Goal: Information Seeking & Learning: Learn about a topic

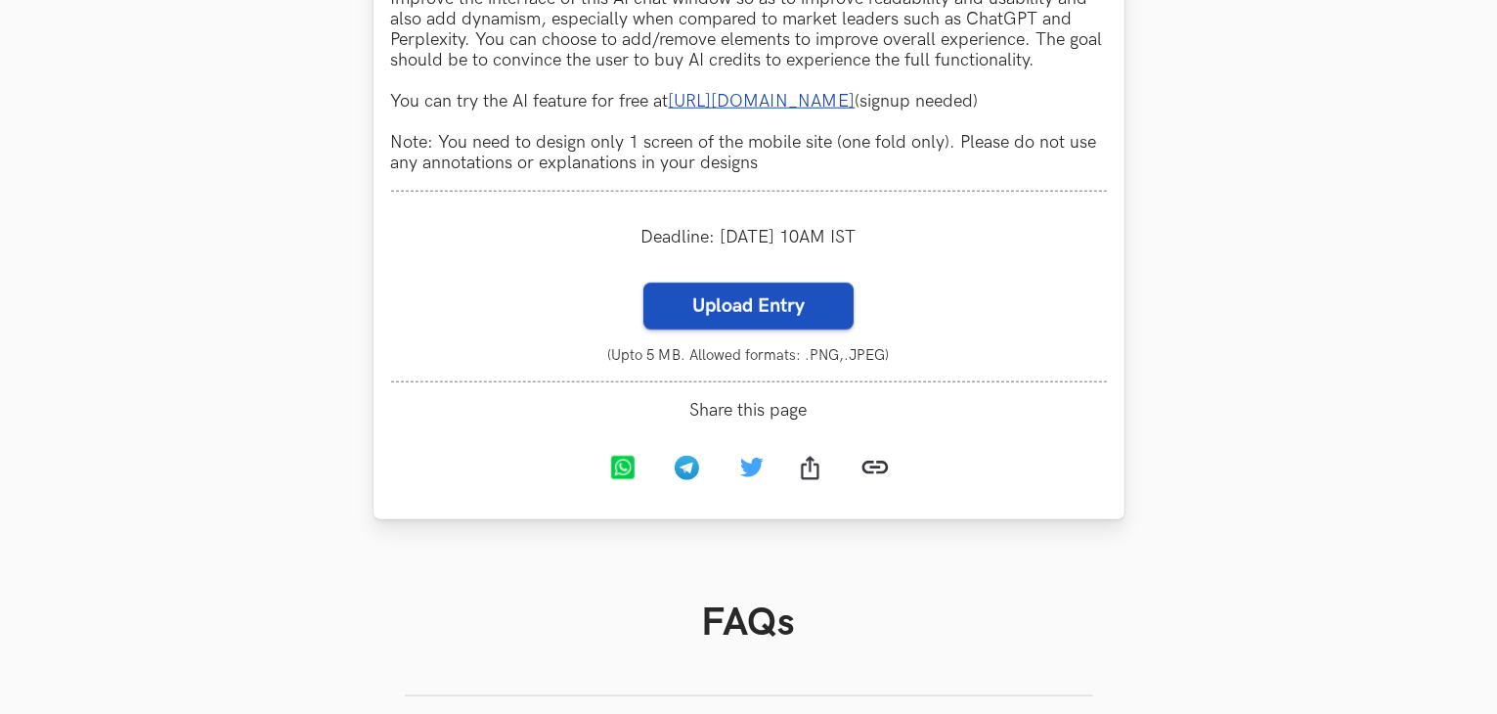
click at [767, 330] on label "Upload Entry" at bounding box center [749, 306] width 210 height 47
click at [644, 283] on input "Upload Entry" at bounding box center [643, 282] width 1 height 1
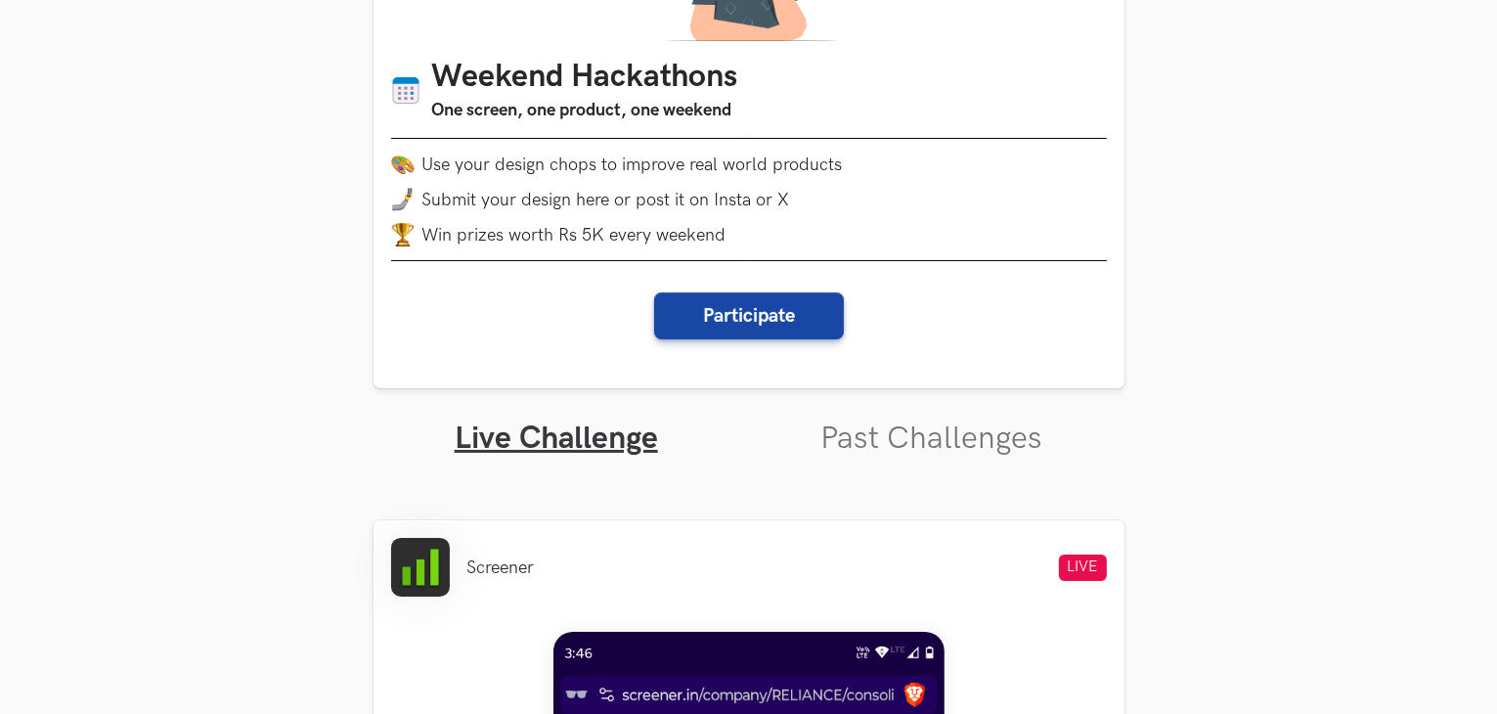
scroll to position [261, 0]
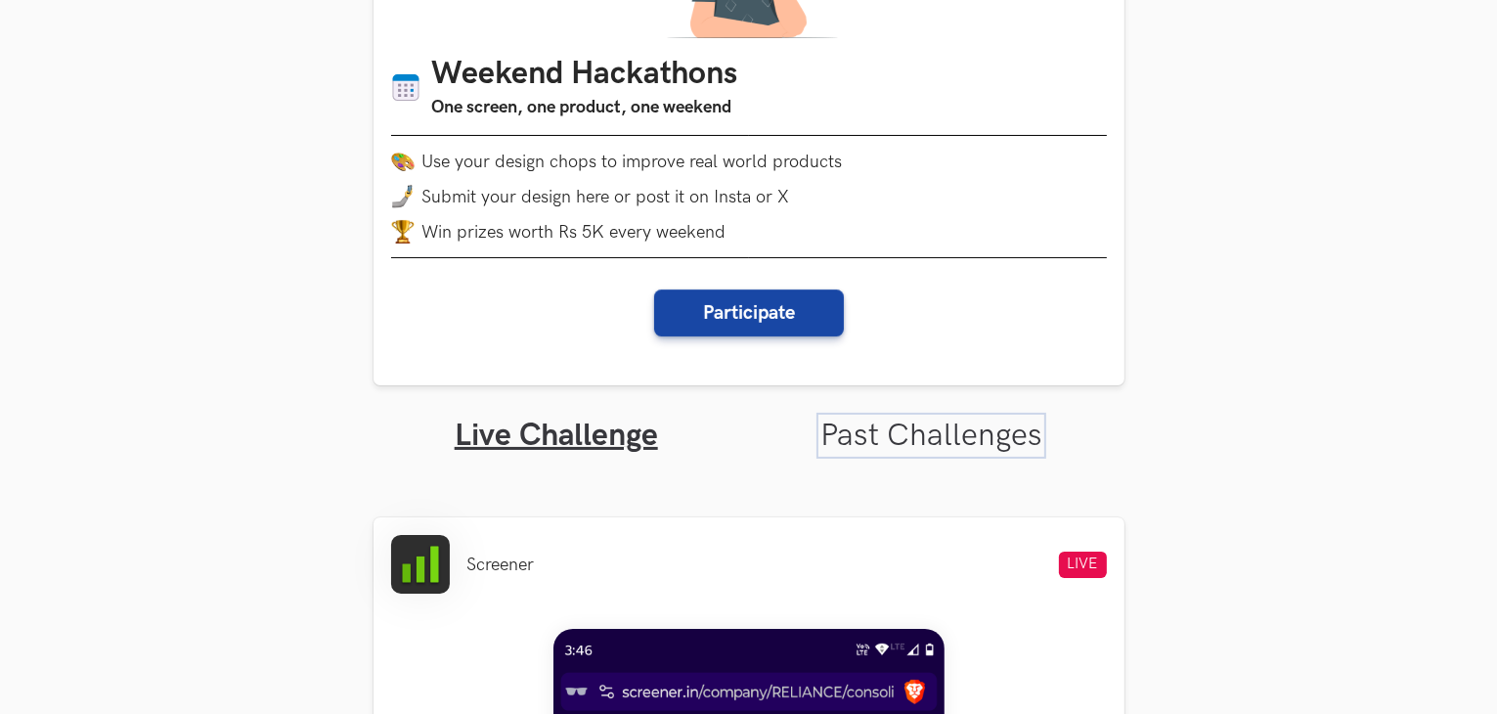
click at [896, 453] on link "Past Challenges" at bounding box center [932, 436] width 222 height 38
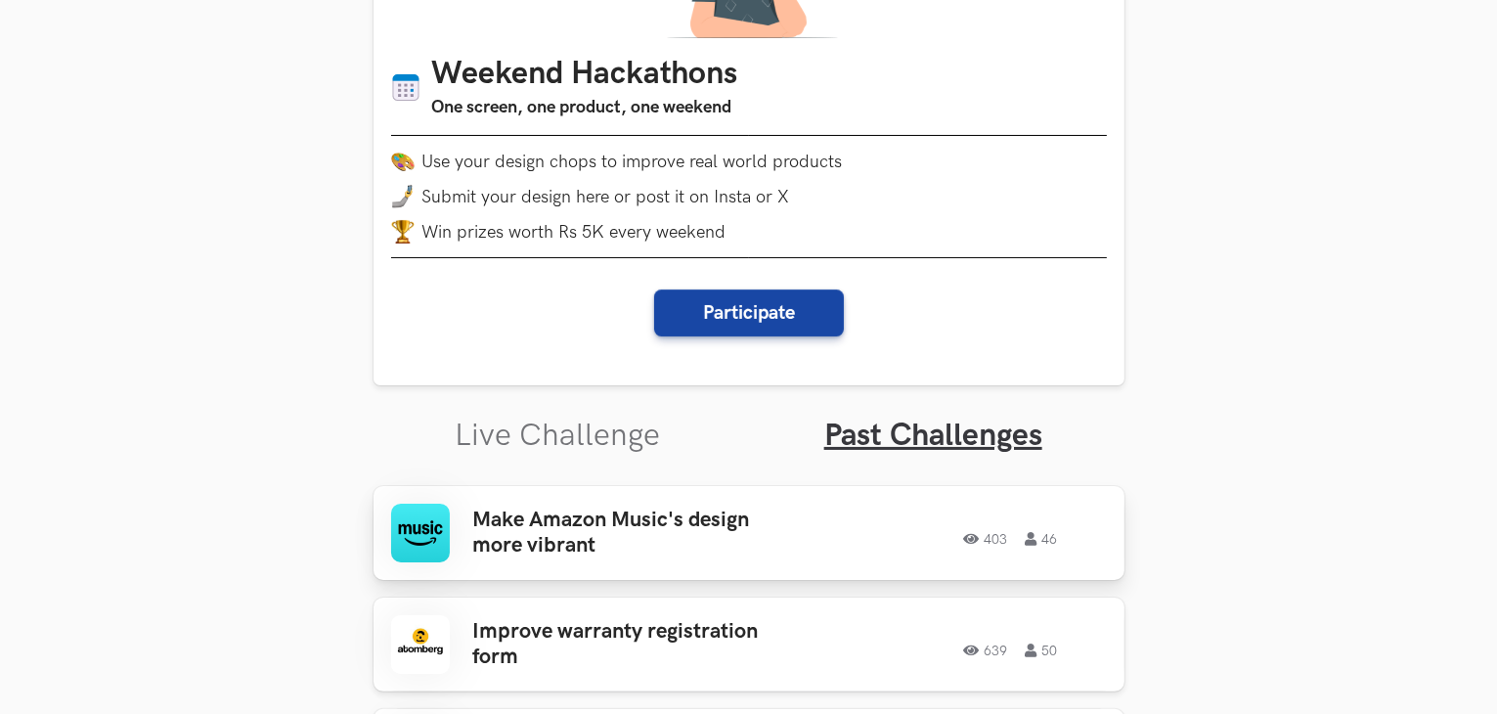
click at [669, 541] on h3 "Make Amazon Music's design more vibrant" at bounding box center [625, 534] width 305 height 52
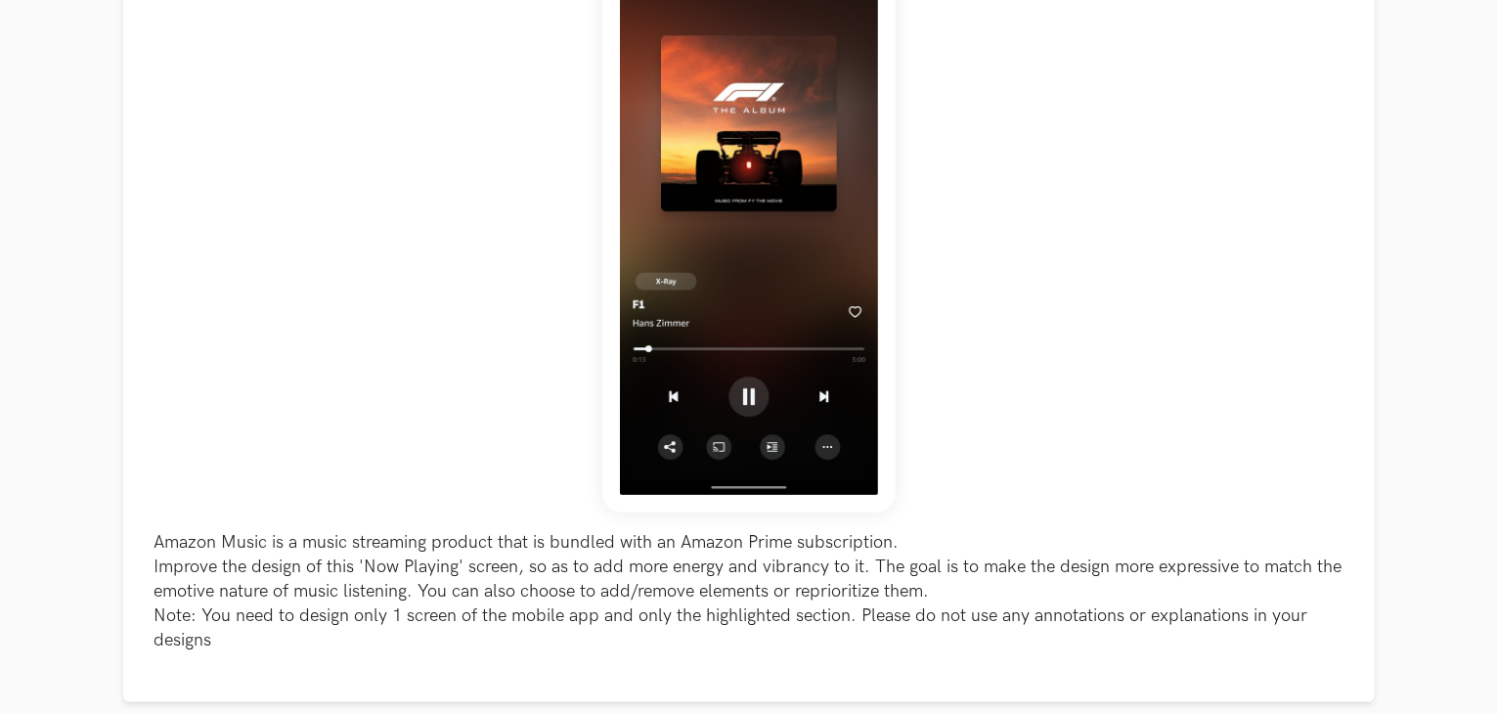
scroll to position [964, 0]
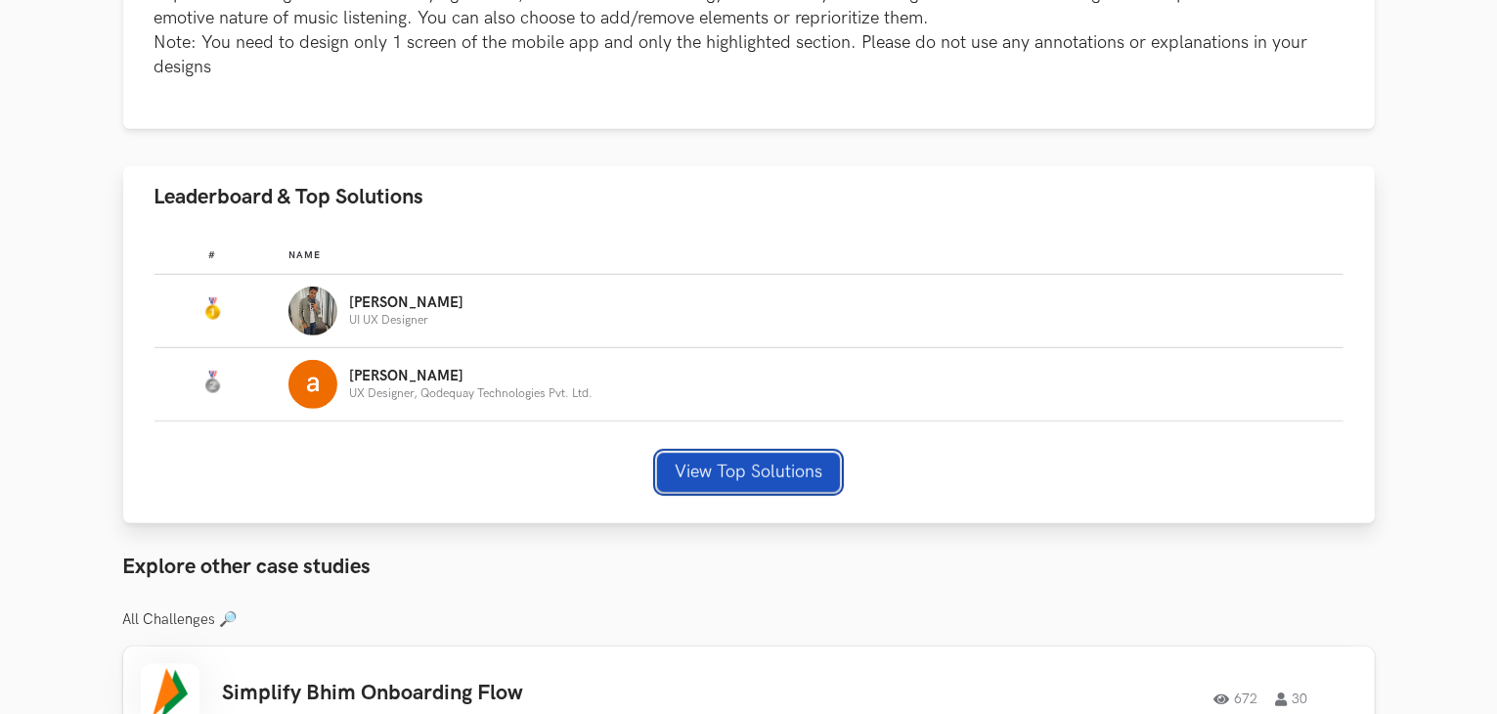
click at [730, 483] on button "View Top Solutions" at bounding box center [748, 472] width 183 height 39
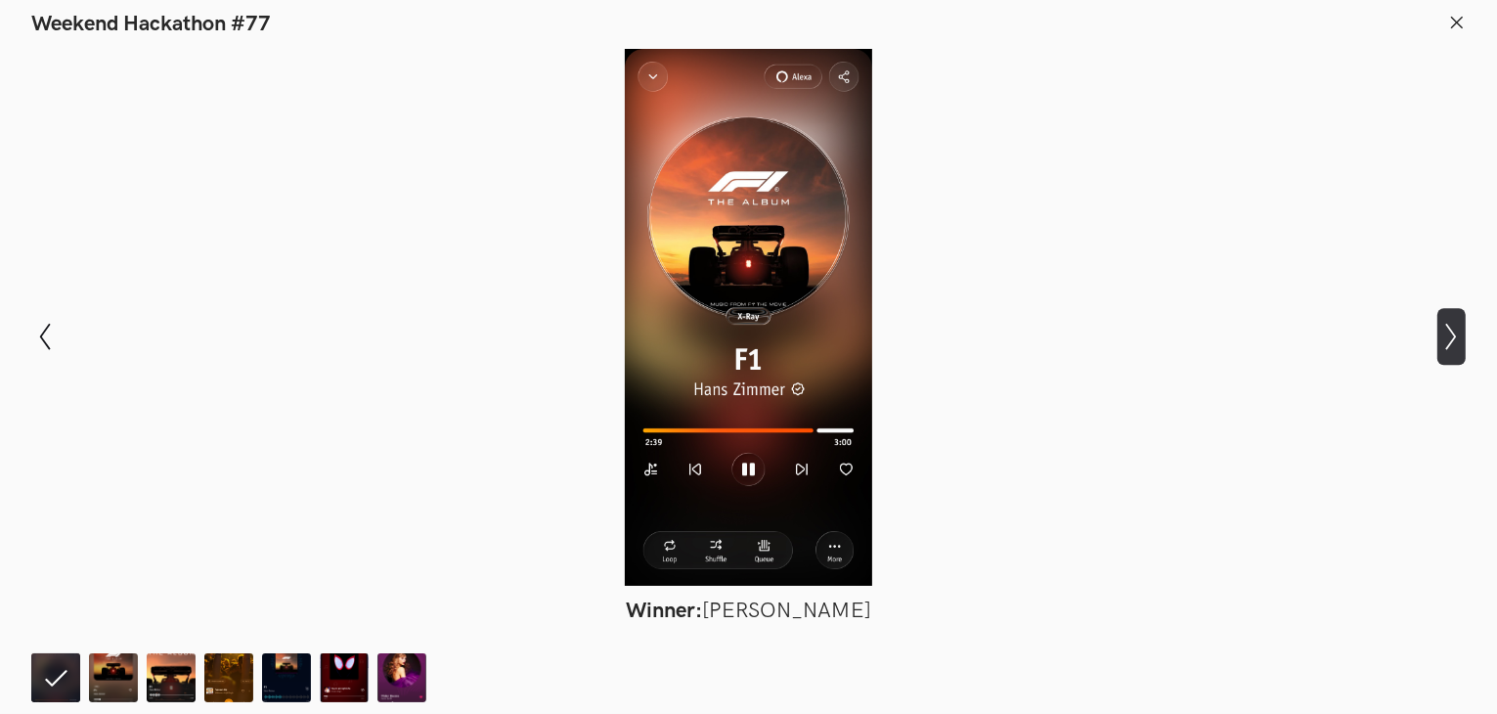
click at [1451, 330] on icon at bounding box center [1451, 336] width 11 height 27
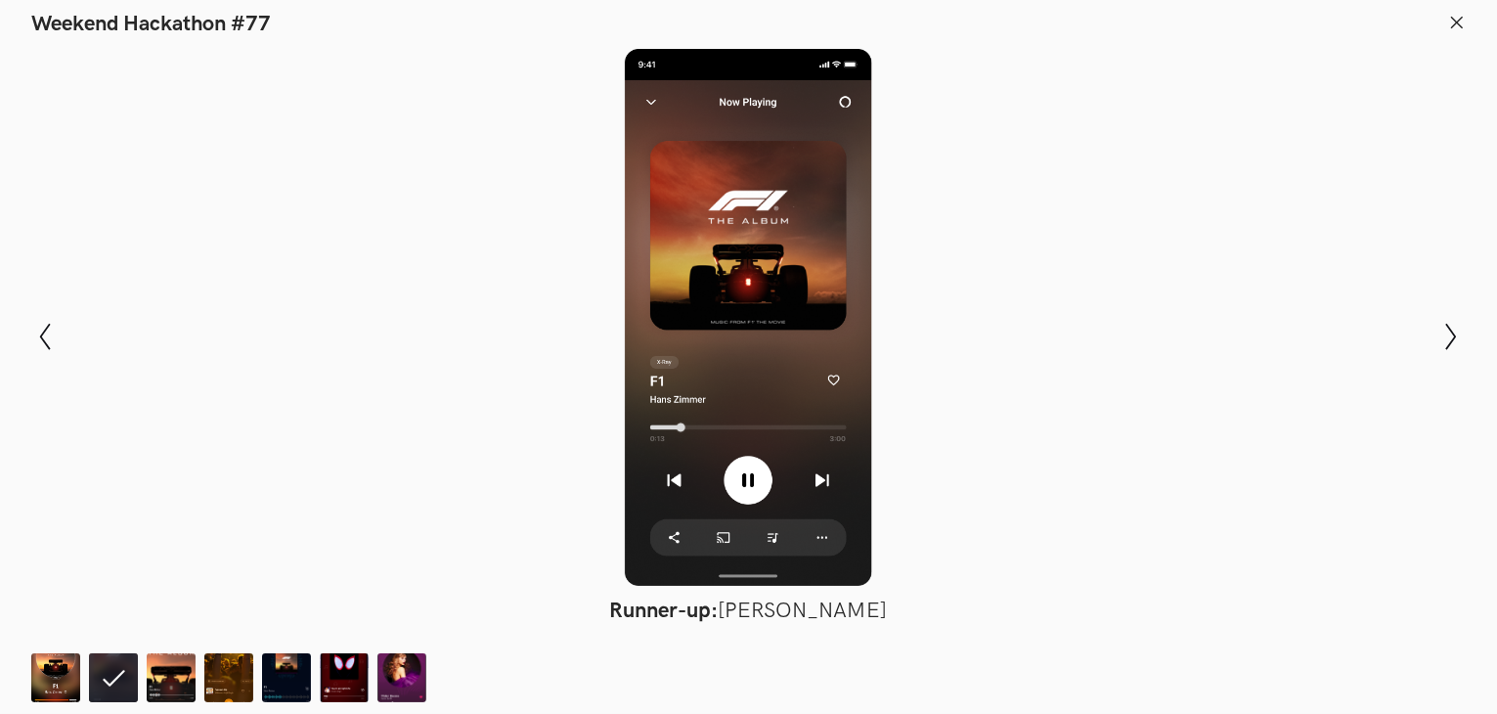
click at [1458, 24] on icon at bounding box center [1457, 23] width 18 height 18
